Goal: Transaction & Acquisition: Obtain resource

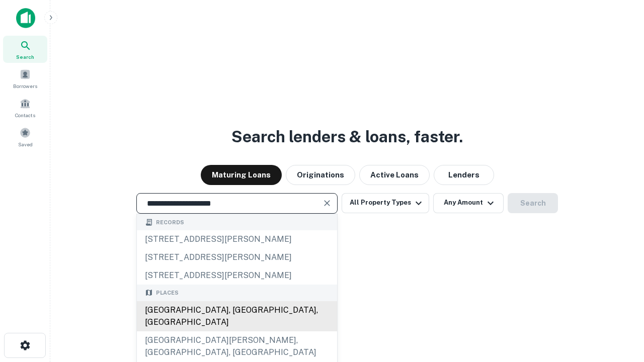
click at [236, 331] on div "[GEOGRAPHIC_DATA], [GEOGRAPHIC_DATA], [GEOGRAPHIC_DATA]" at bounding box center [237, 316] width 200 height 30
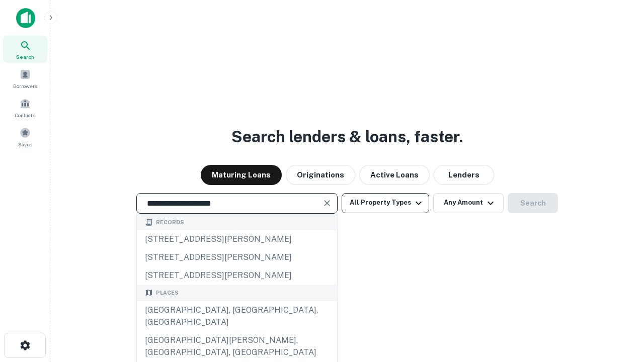
click at [385, 203] on button "All Property Types" at bounding box center [386, 203] width 88 height 20
type input "**********"
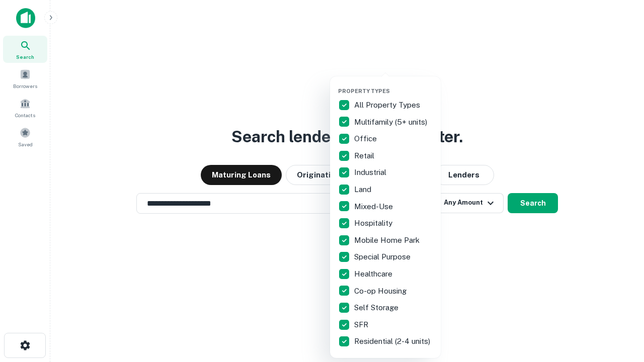
click at [393, 85] on button "button" at bounding box center [393, 85] width 111 height 1
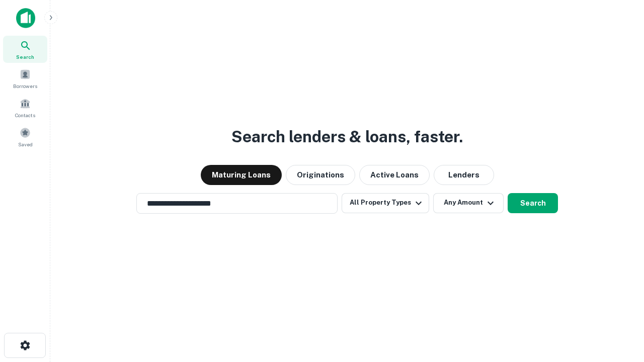
scroll to position [16, 0]
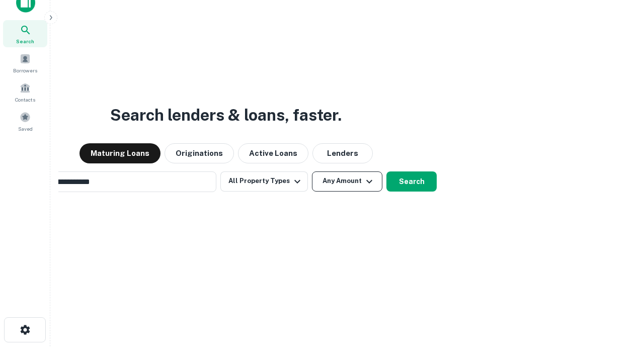
click at [312, 172] on button "Any Amount" at bounding box center [347, 182] width 70 height 20
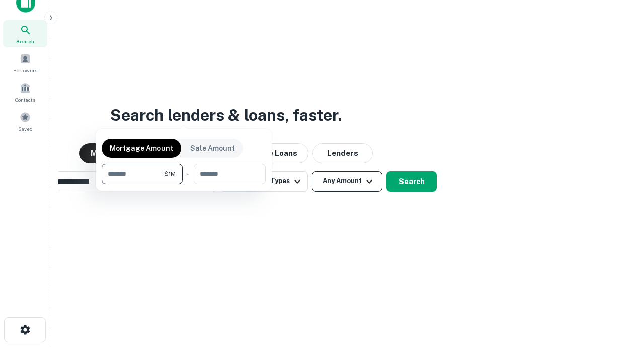
scroll to position [16, 0]
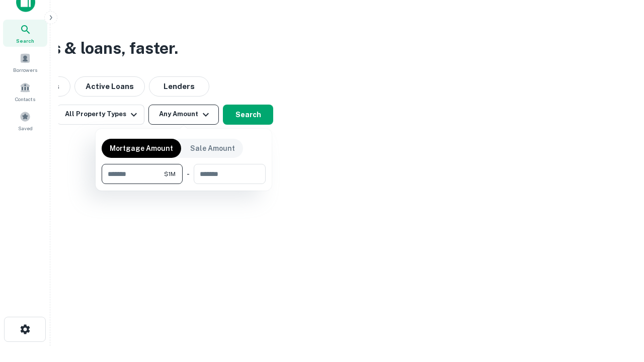
type input "*******"
click at [184, 184] on button "button" at bounding box center [184, 184] width 164 height 1
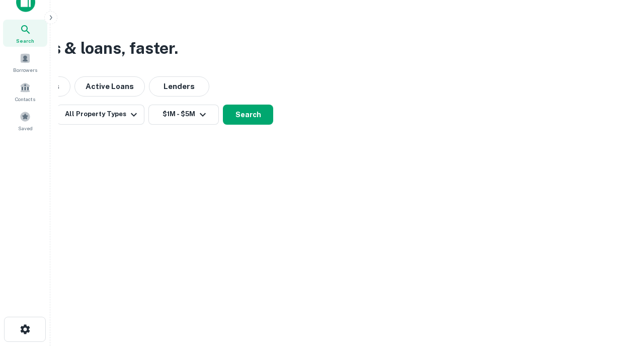
scroll to position [16, 0]
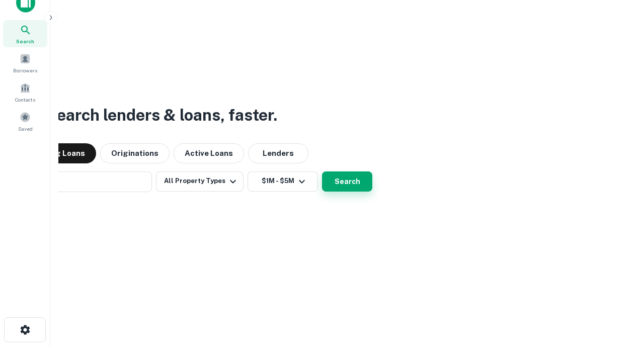
click at [322, 172] on button "Search" at bounding box center [347, 182] width 50 height 20
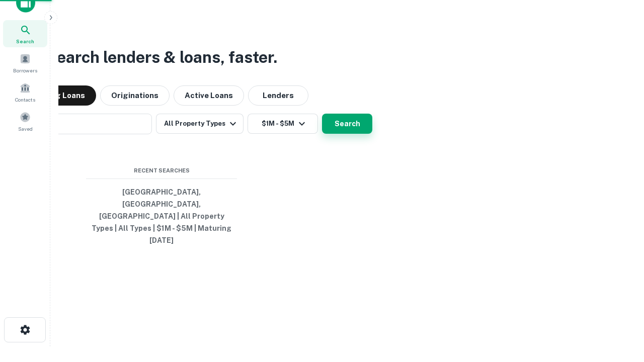
scroll to position [16, 0]
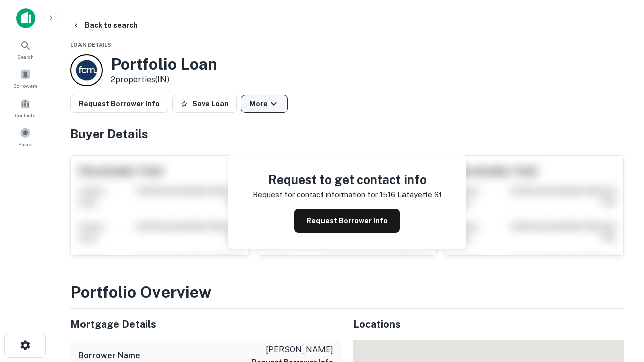
click at [264, 104] on button "More" at bounding box center [264, 104] width 47 height 18
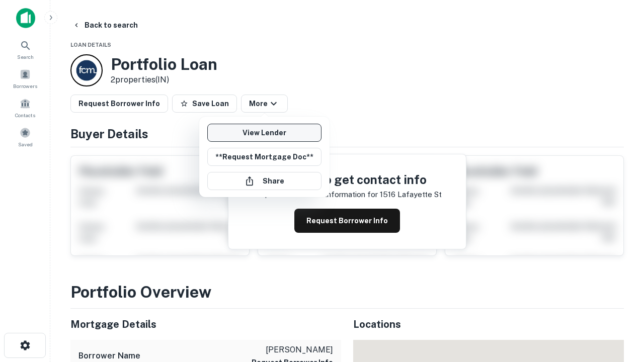
click at [264, 133] on link "View Lender" at bounding box center [264, 133] width 114 height 18
